Goal: Navigation & Orientation: Find specific page/section

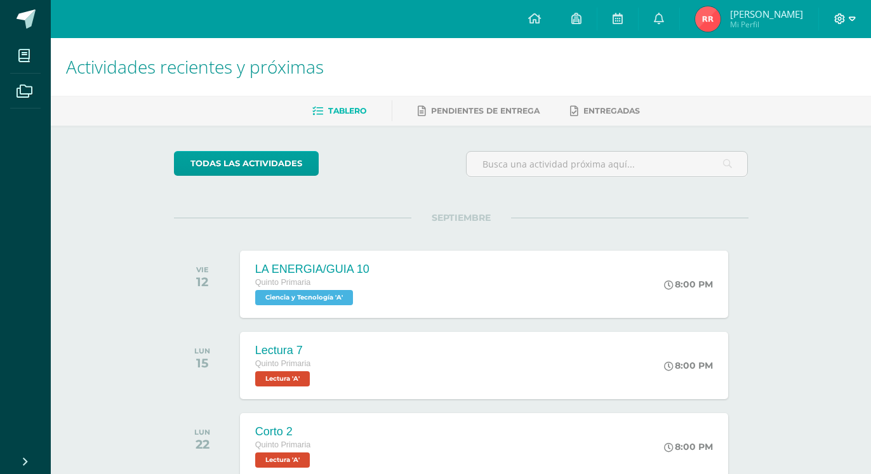
click at [845, 15] on icon at bounding box center [840, 18] width 11 height 11
click at [800, 86] on span "Cerrar sesión" at bounding box center [812, 87] width 57 height 12
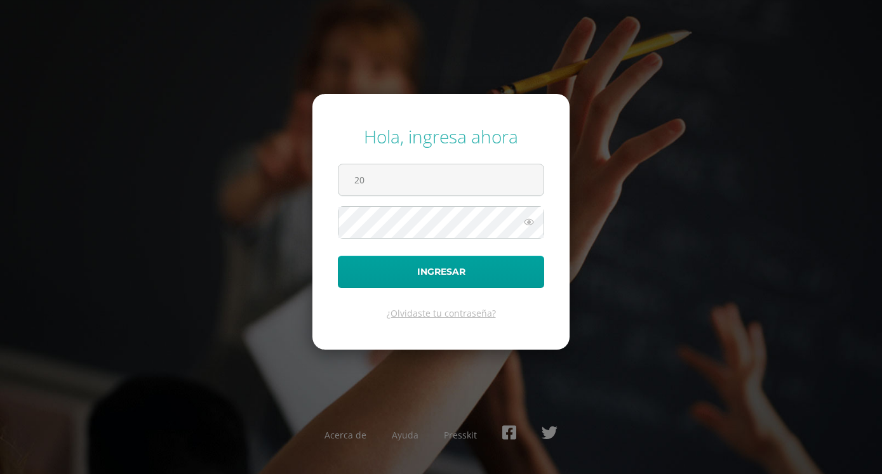
type input "2"
type input "2024018@fatima.edoo.gt"
click at [338, 256] on button "Ingresar" at bounding box center [441, 272] width 206 height 32
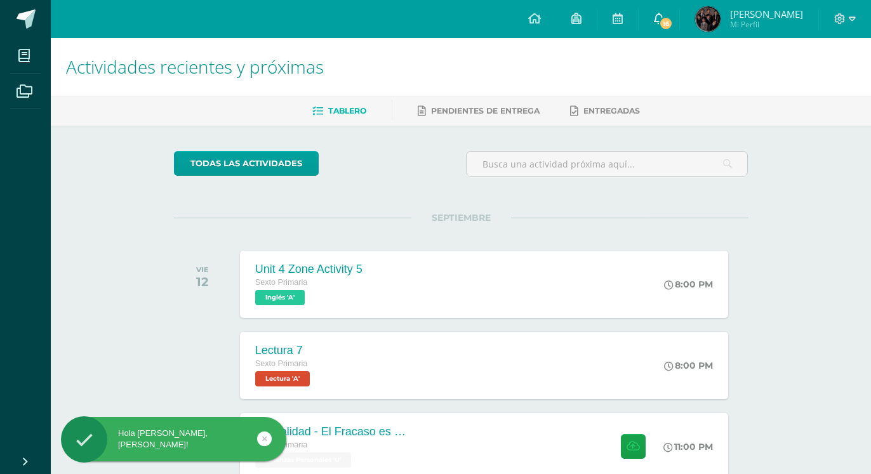
click at [664, 28] on span "16" at bounding box center [666, 24] width 14 height 14
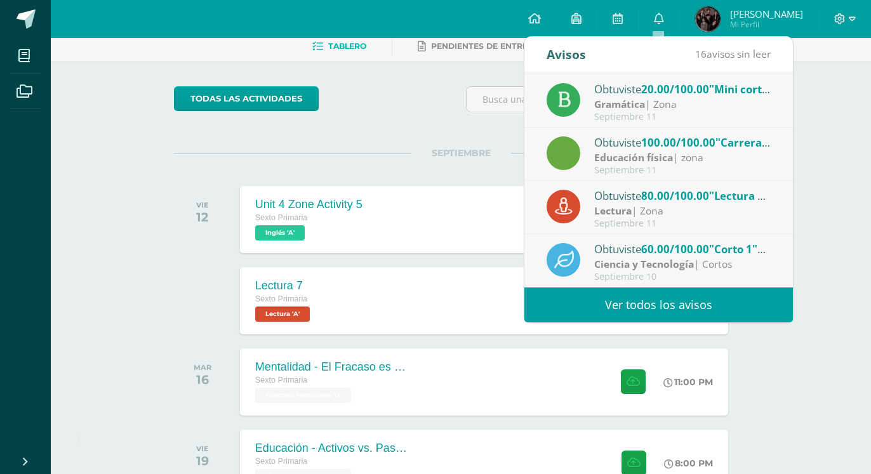
scroll to position [130, 0]
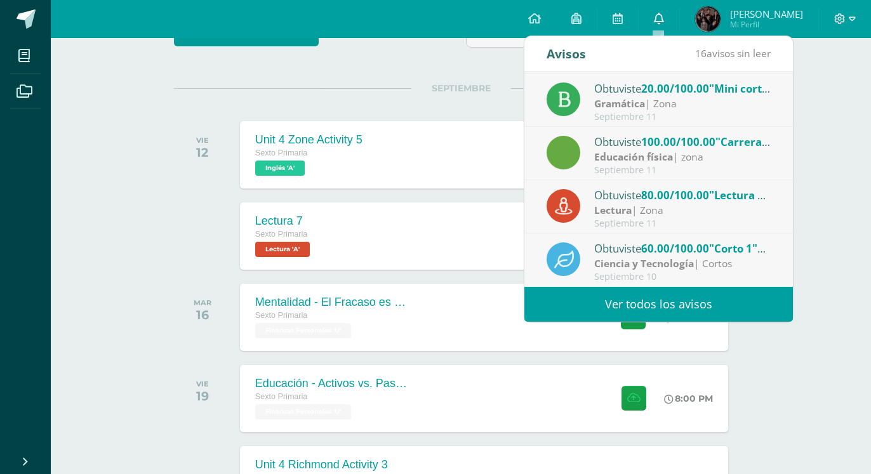
click at [662, 13] on icon at bounding box center [659, 18] width 10 height 11
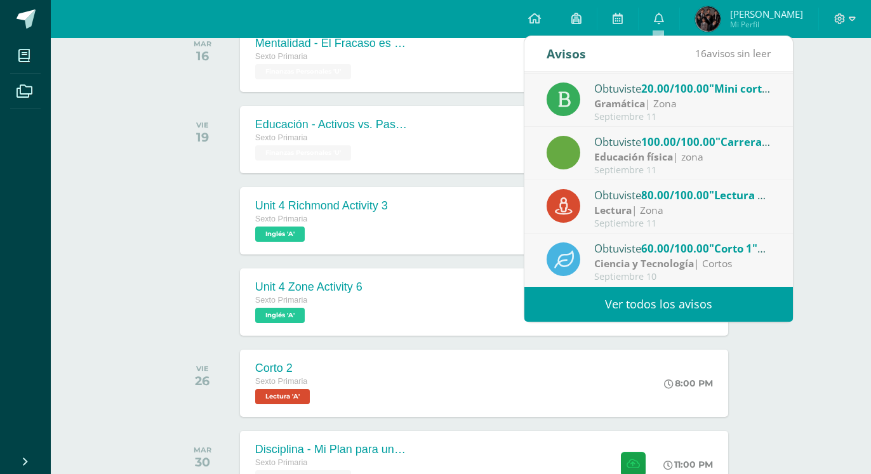
scroll to position [147, 0]
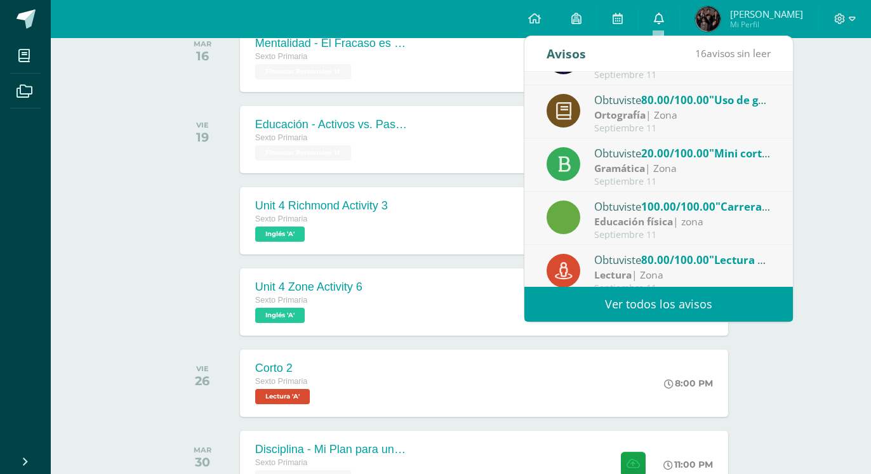
click at [664, 21] on link "0" at bounding box center [659, 19] width 41 height 38
click at [655, 15] on icon at bounding box center [659, 18] width 10 height 11
click at [509, 28] on div "Configuración Cerrar sesión Silvia Alessandra Mi Perfil 16 0 Mis accesos direct…" at bounding box center [461, 19] width 821 height 38
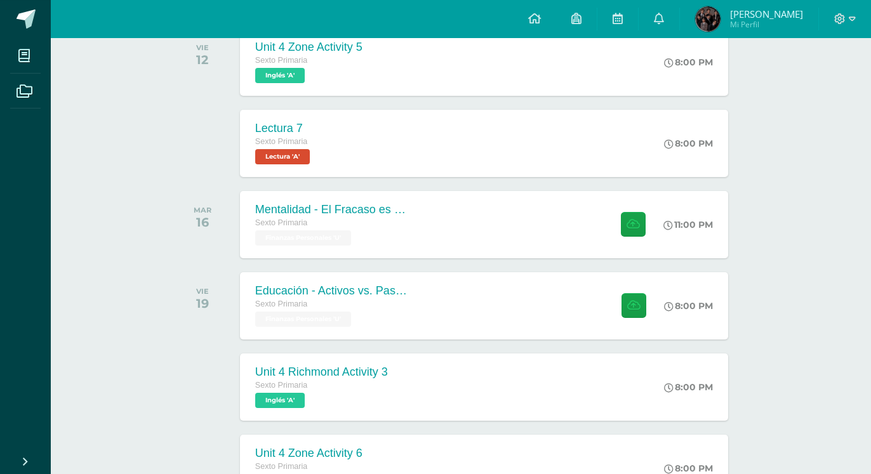
scroll to position [259, 0]
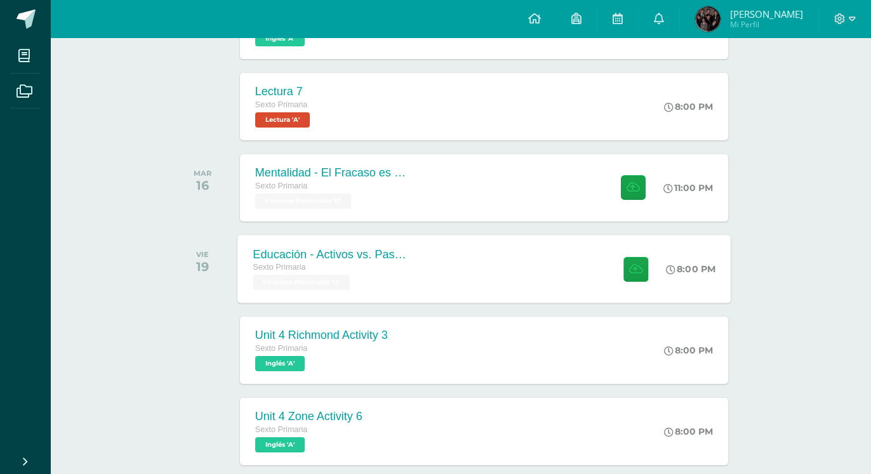
click at [530, 261] on div "Educación - Activos vs. Pasivos: El Juego Sexto Primaria Finanzas Personales 'U…" at bounding box center [484, 269] width 493 height 68
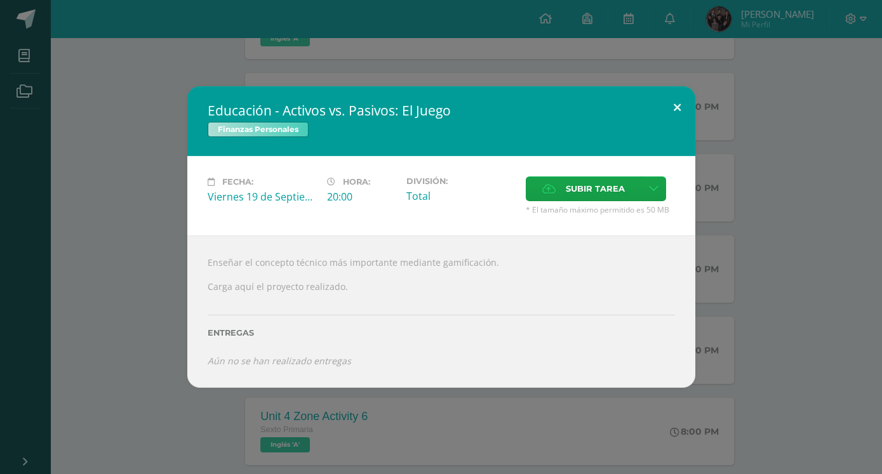
click at [672, 116] on button at bounding box center [677, 107] width 36 height 43
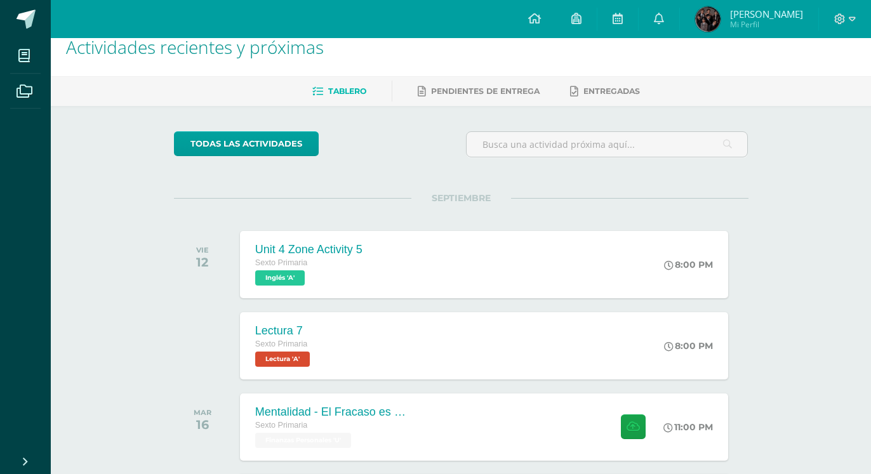
scroll to position [0, 0]
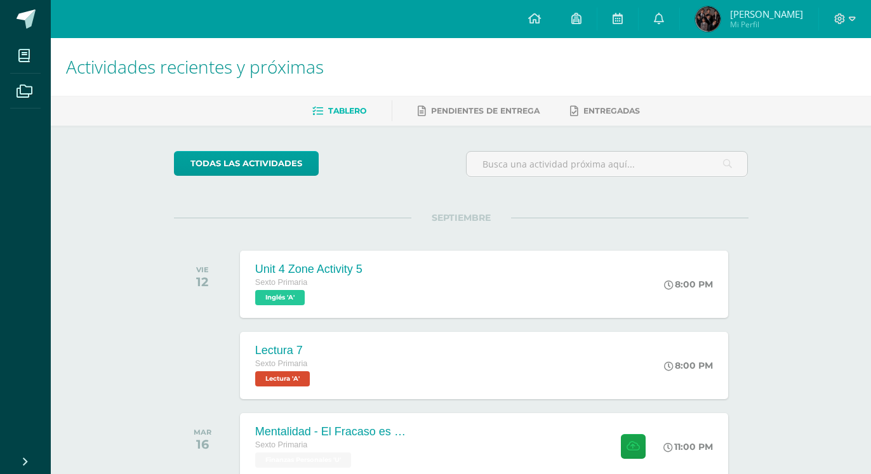
click at [743, 14] on span "[PERSON_NAME]" at bounding box center [766, 14] width 73 height 13
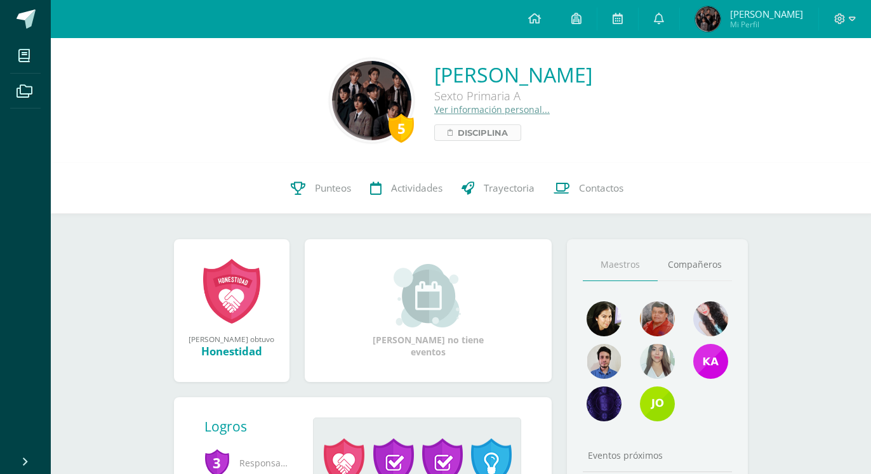
click at [458, 133] on span "Disciplina" at bounding box center [483, 132] width 50 height 15
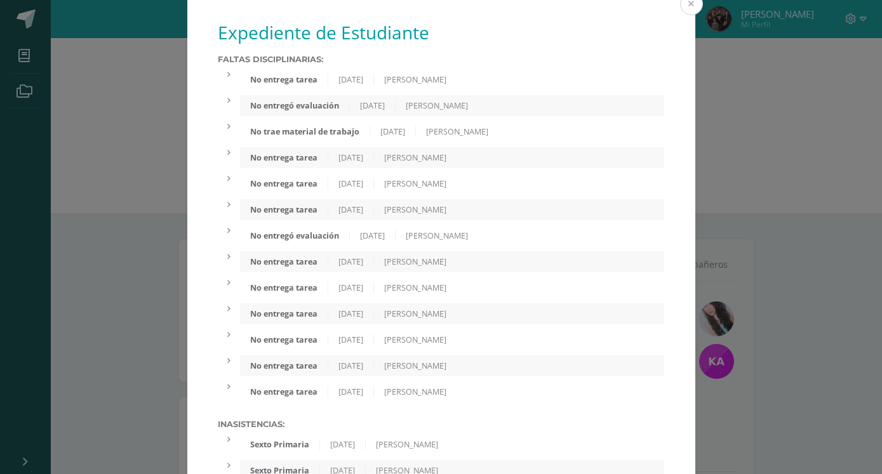
click at [692, 5] on button at bounding box center [691, 3] width 23 height 23
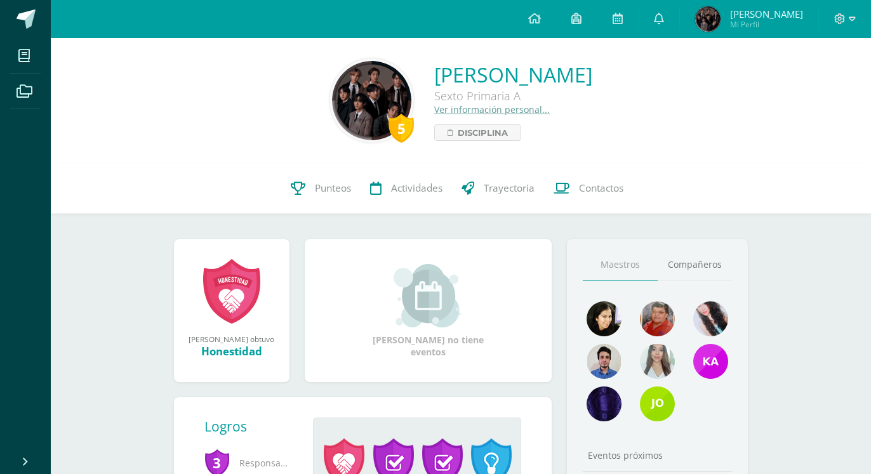
click at [732, 32] on link "Silvia Alessandra Mi Perfil" at bounding box center [749, 19] width 138 height 38
click at [534, 23] on icon at bounding box center [534, 18] width 13 height 11
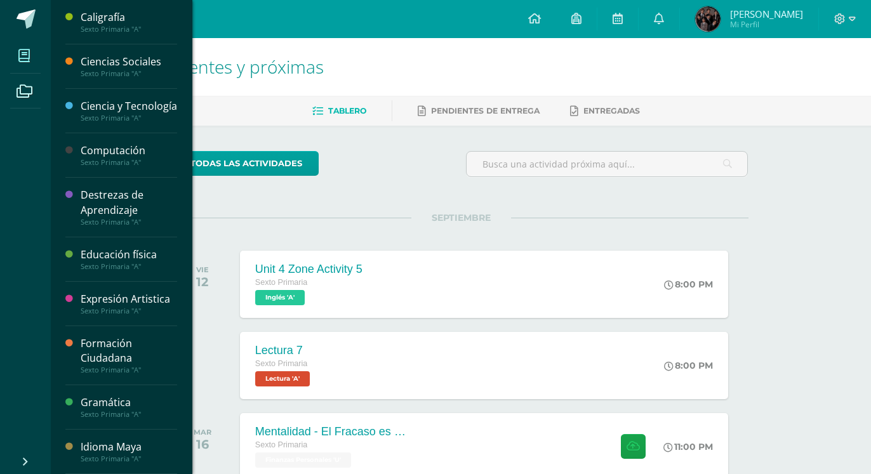
click at [13, 53] on span at bounding box center [24, 55] width 29 height 29
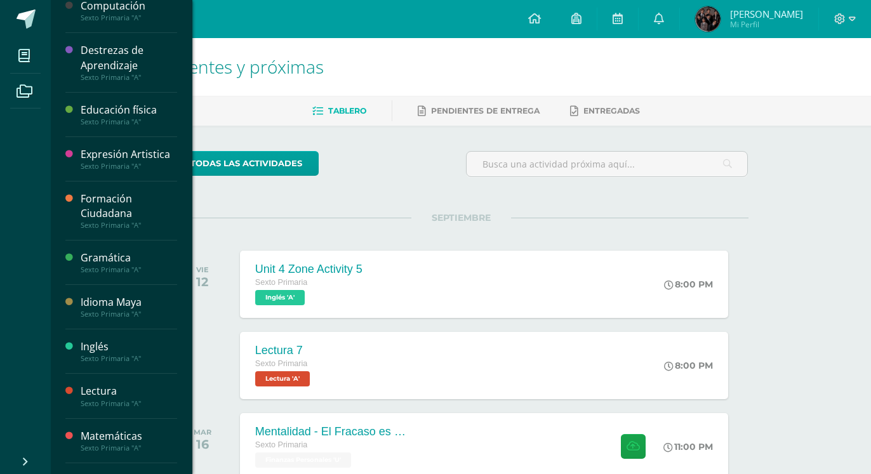
scroll to position [326, 0]
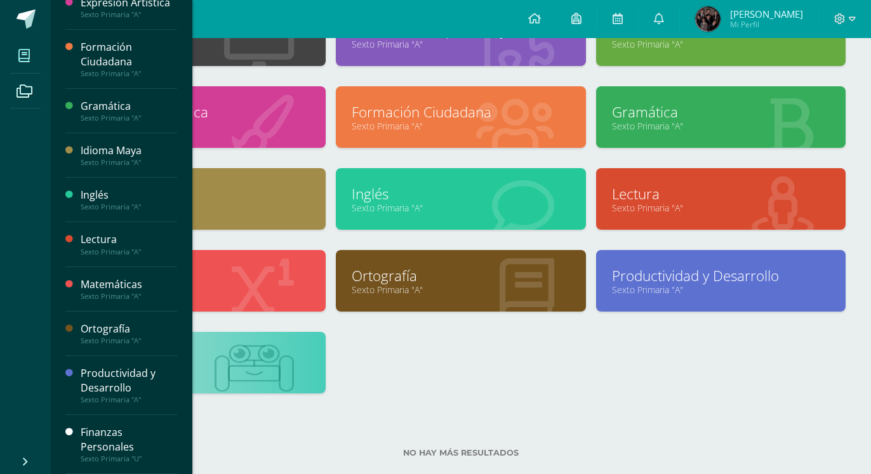
scroll to position [326, 0]
click at [94, 445] on div "Finanzas Personales" at bounding box center [129, 440] width 97 height 29
